Goal: Check status: Check status

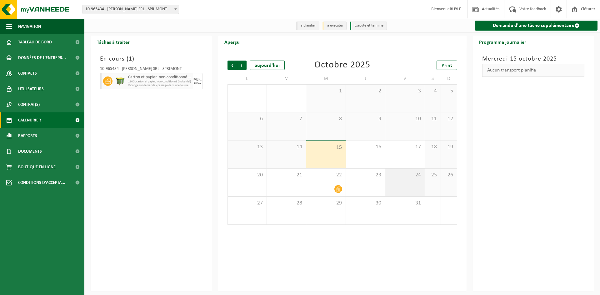
drag, startPoint x: 489, startPoint y: 154, endPoint x: 416, endPoint y: 171, distance: 75.0
click at [489, 154] on div "Mercredi 15 octobre 2025 Aucun transport planifié" at bounding box center [533, 169] width 121 height 243
click at [325, 184] on div "22" at bounding box center [325, 183] width 39 height 28
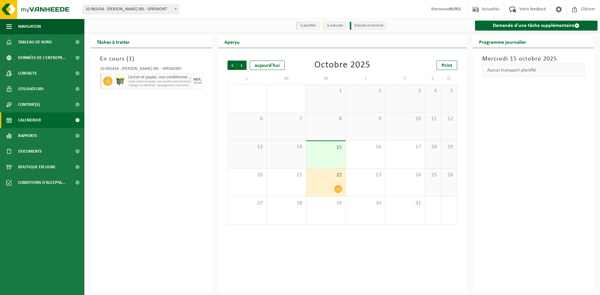
drag, startPoint x: 324, startPoint y: 117, endPoint x: 338, endPoint y: 105, distance: 18.4
click at [324, 116] on span "8" at bounding box center [325, 119] width 33 height 7
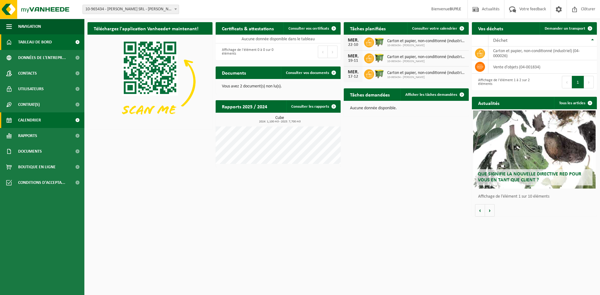
click at [34, 122] on span "Calendrier" at bounding box center [29, 120] width 23 height 16
click at [27, 125] on span "Calendrier" at bounding box center [29, 120] width 23 height 16
